Goal: Navigation & Orientation: Find specific page/section

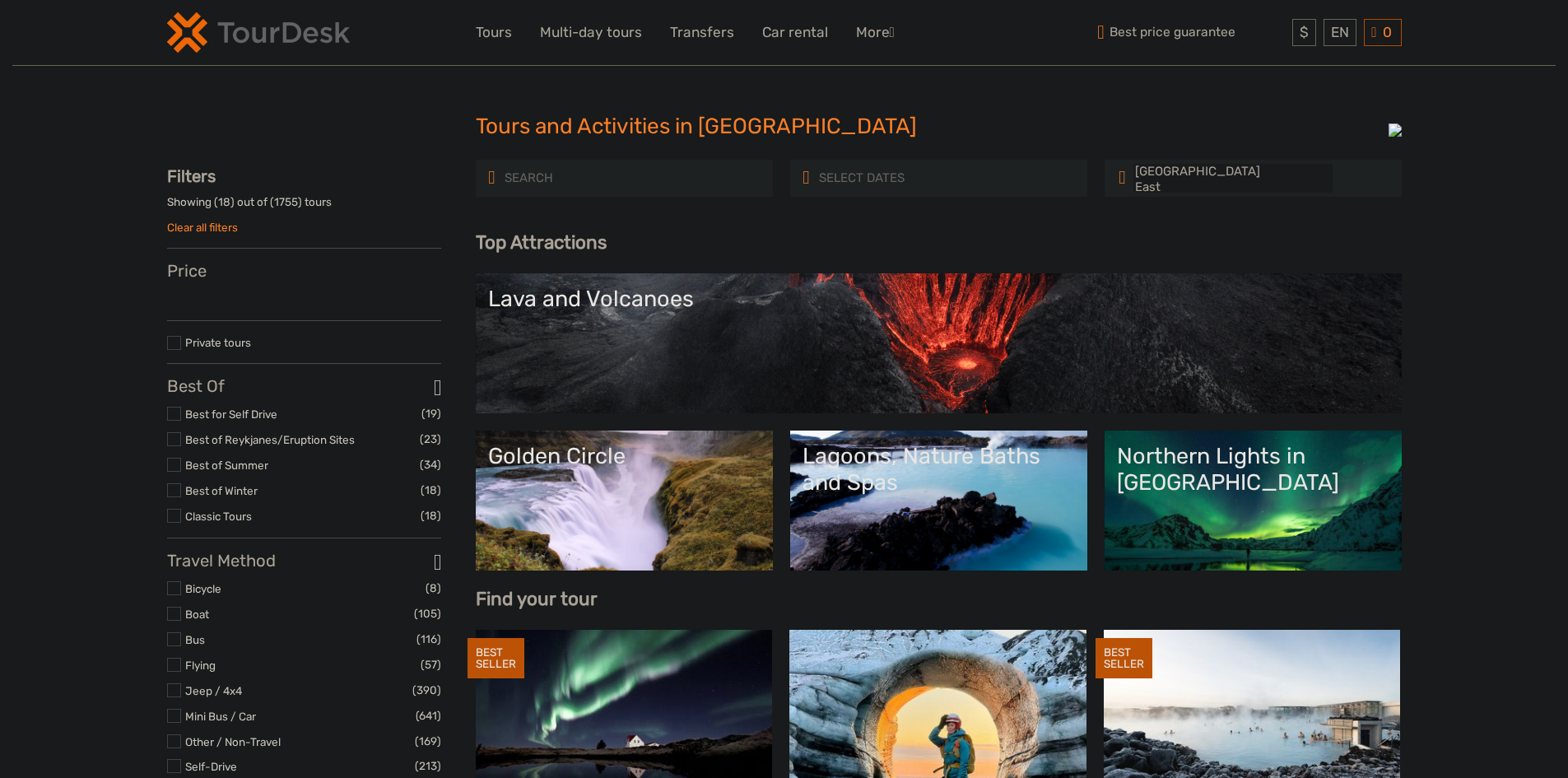
select select
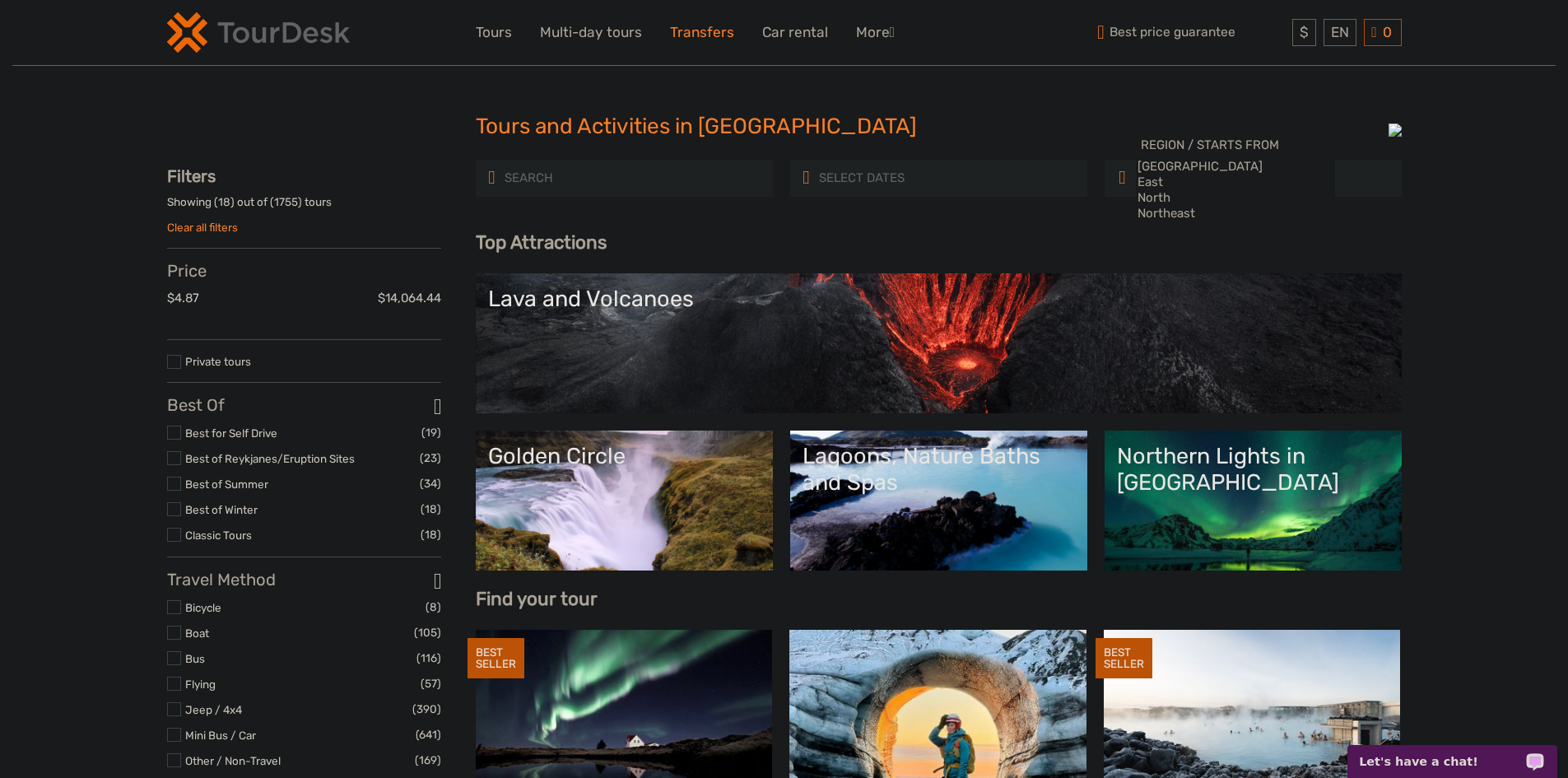
click at [715, 32] on link "Transfers" at bounding box center [702, 33] width 64 height 24
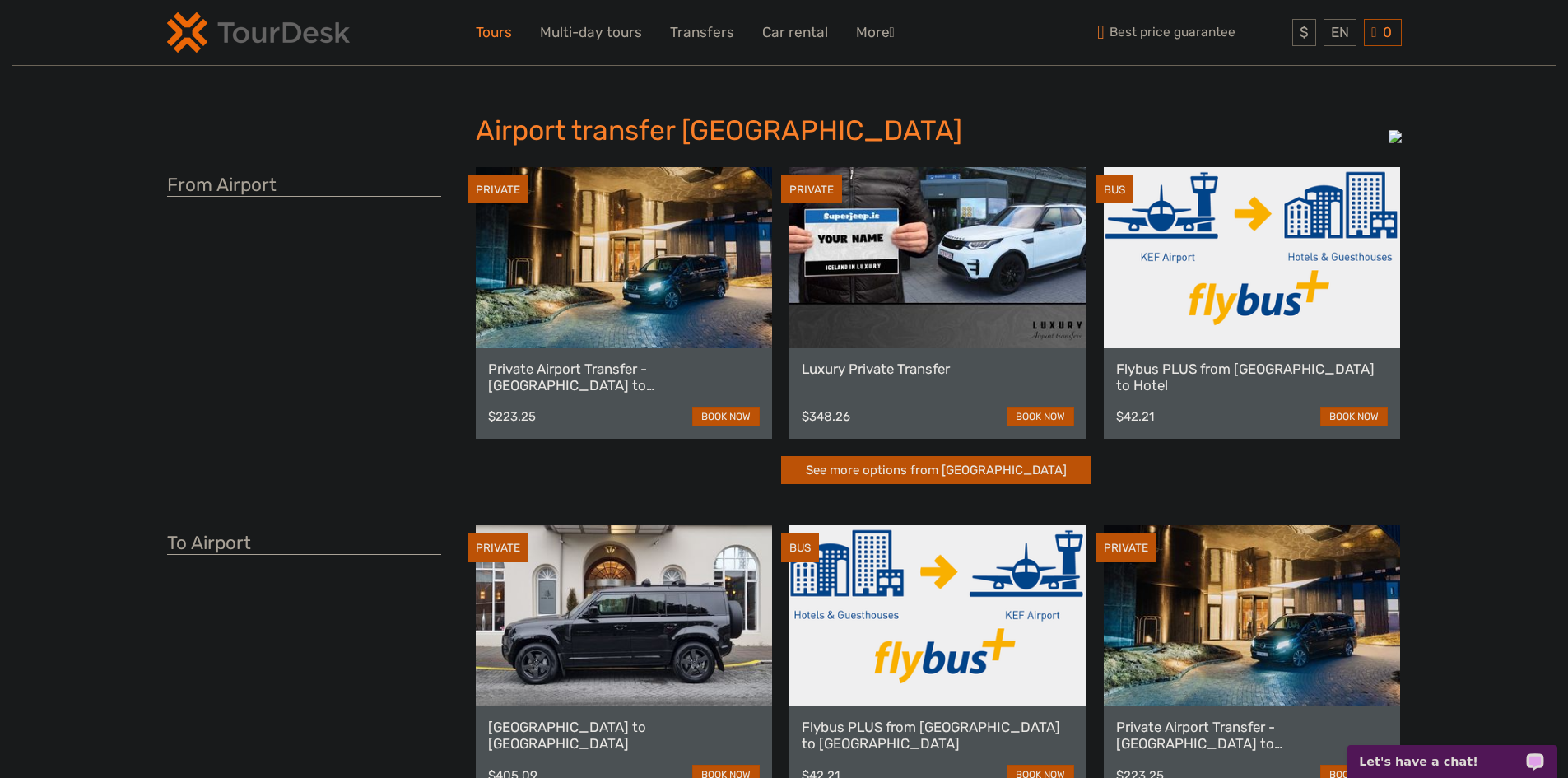
click at [510, 27] on link "Tours" at bounding box center [493, 33] width 37 height 24
